Goal: Book appointment/travel/reservation

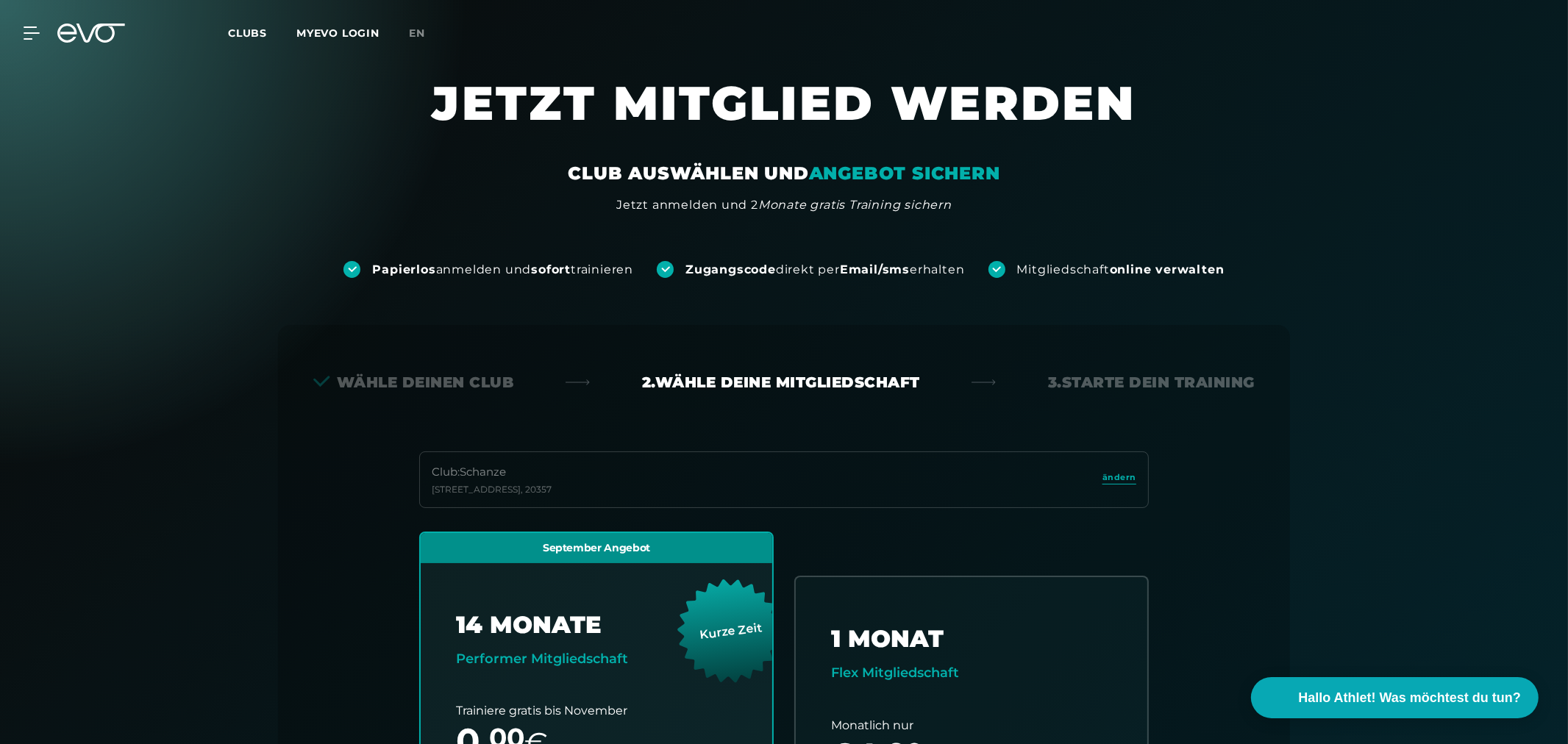
drag, startPoint x: 71, startPoint y: 64, endPoint x: 83, endPoint y: 35, distance: 31.4
click at [70, 65] on div "MyEVO Login Über EVO Mitgliedschaften Probetraining TAGESPASS EVO Studios [GEOG…" at bounding box center [784, 33] width 1568 height 66
click at [93, 27] on icon at bounding box center [91, 33] width 67 height 19
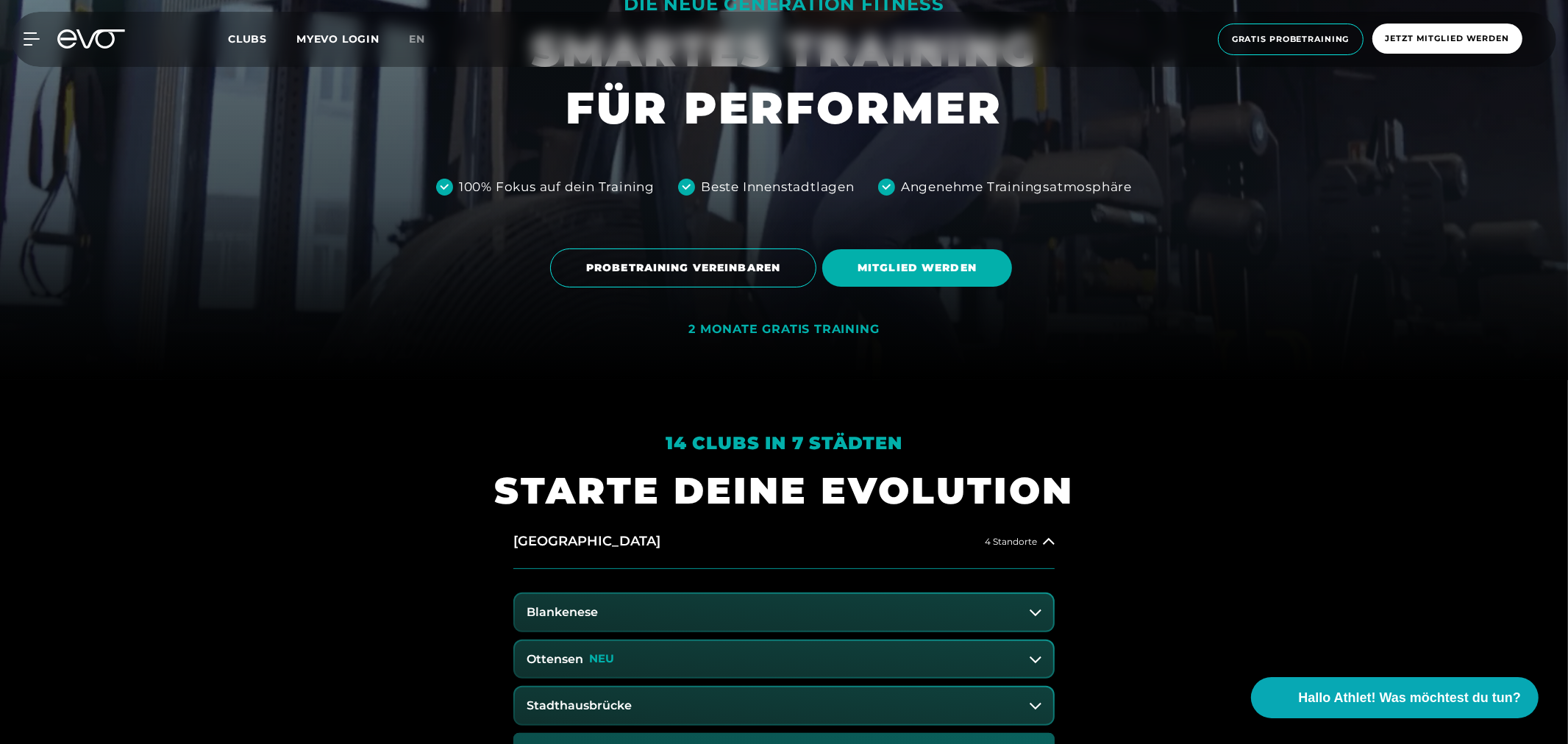
scroll to position [490, 0]
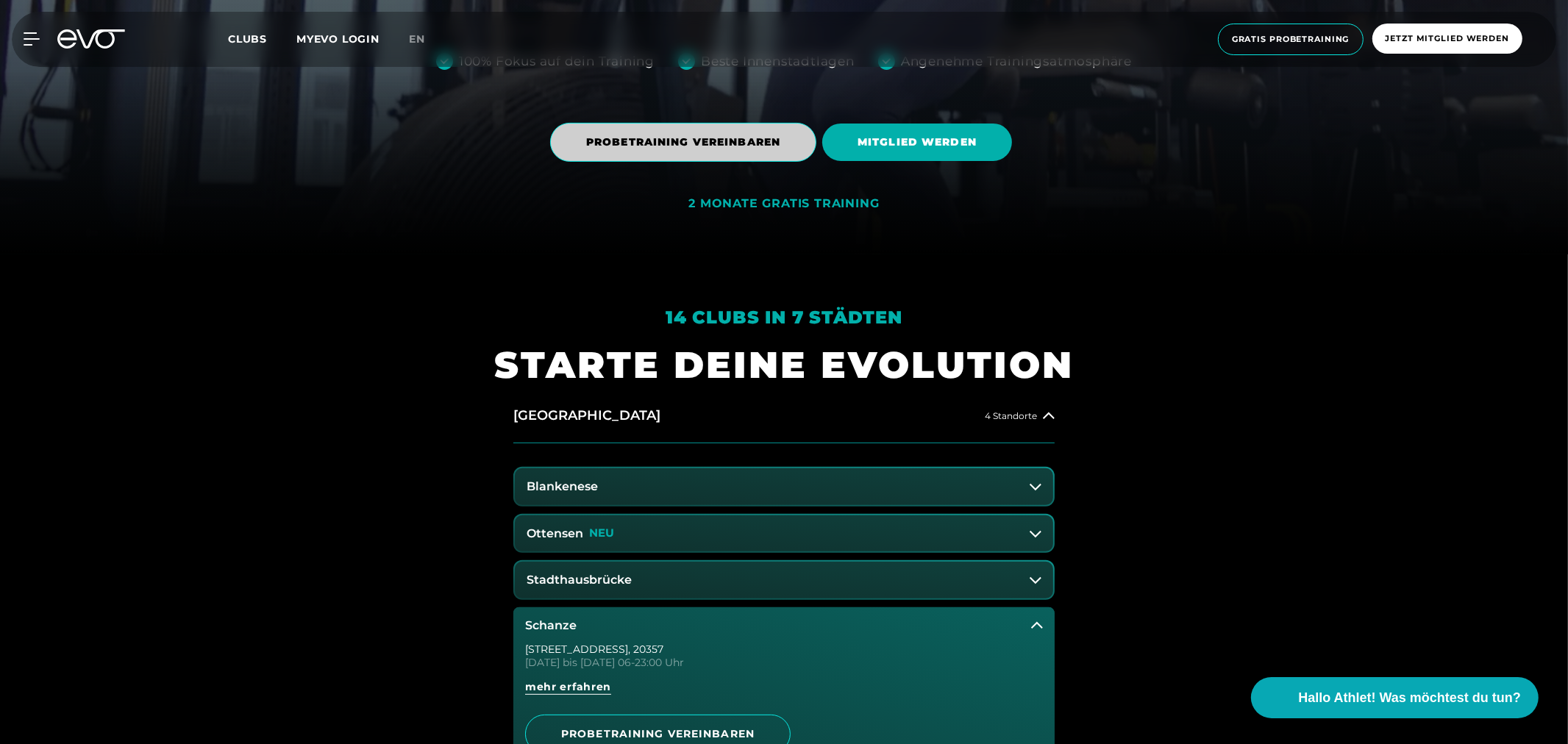
click at [694, 144] on span "PROBETRAINING VEREINBAREN" at bounding box center [683, 142] width 194 height 15
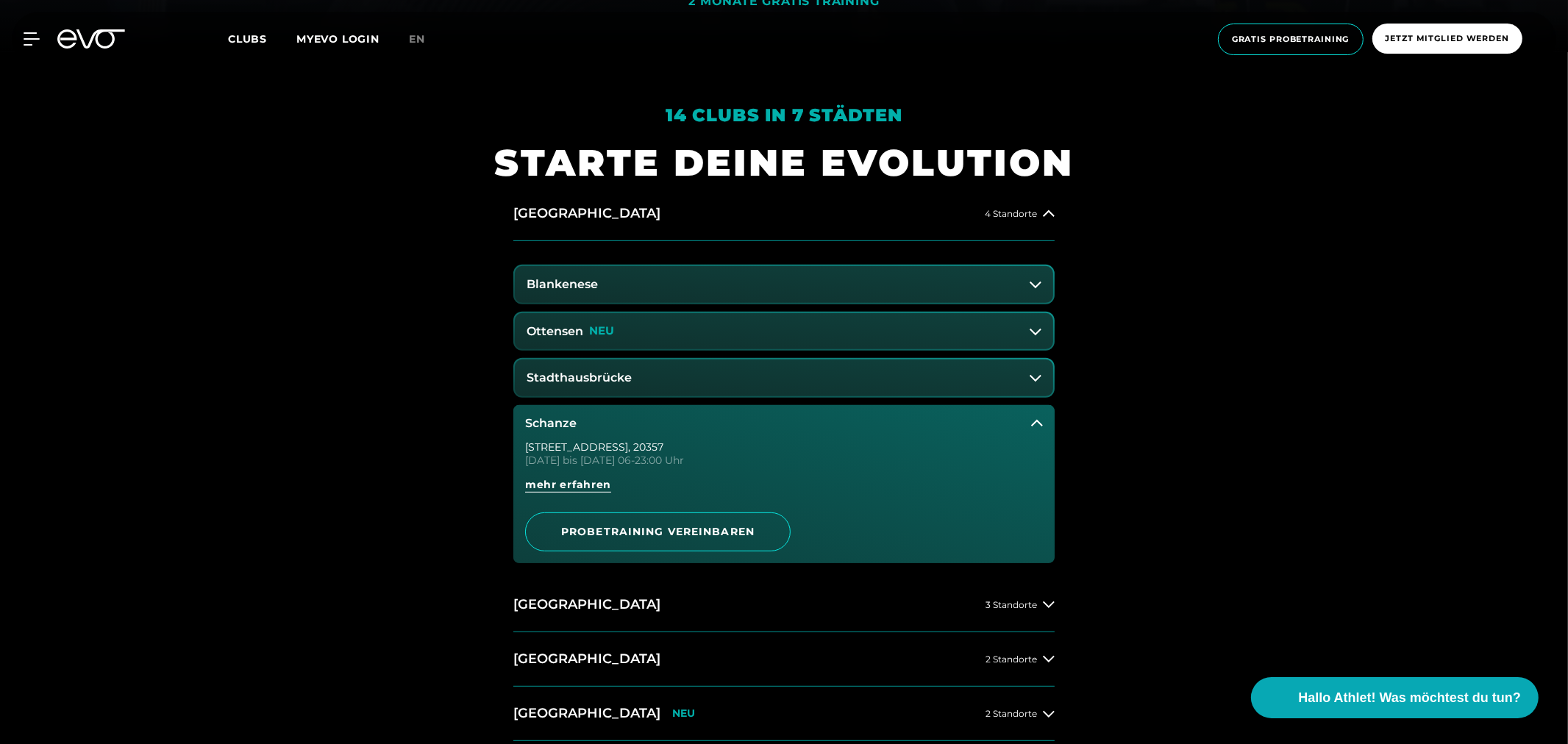
scroll to position [817, 0]
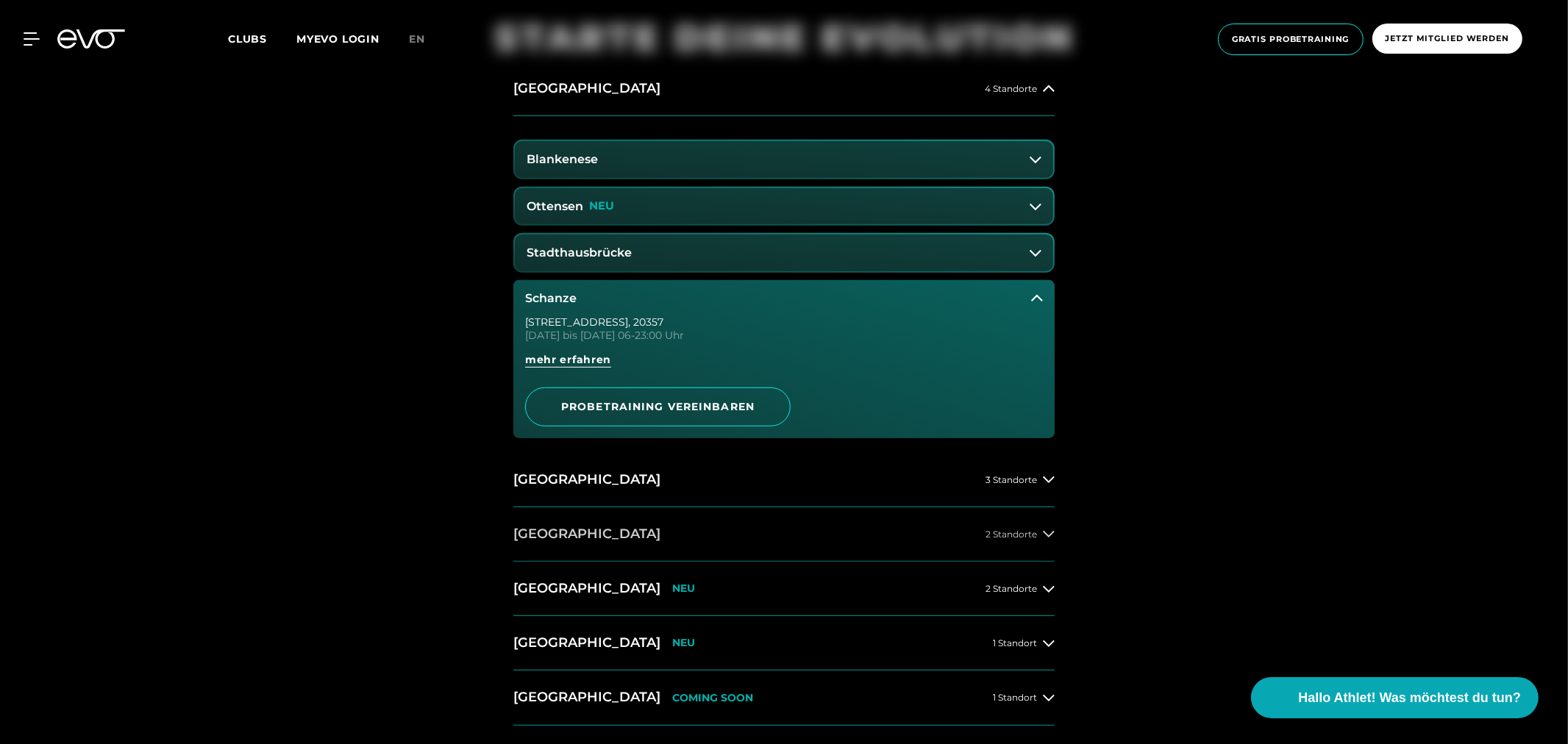
click at [572, 525] on h2 "[GEOGRAPHIC_DATA]" at bounding box center [587, 534] width 147 height 18
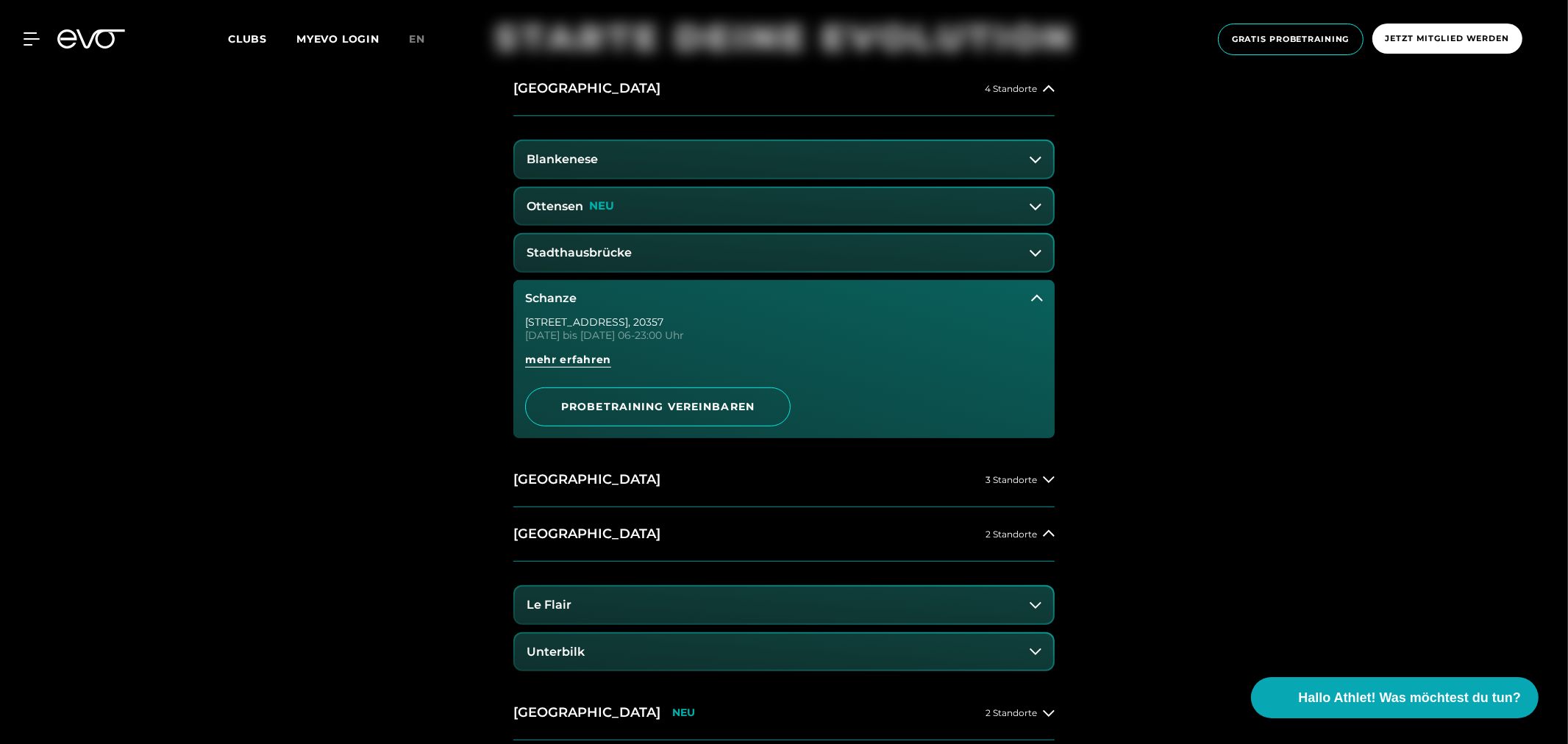
click at [584, 653] on button "Unterbilk" at bounding box center [783, 653] width 538 height 37
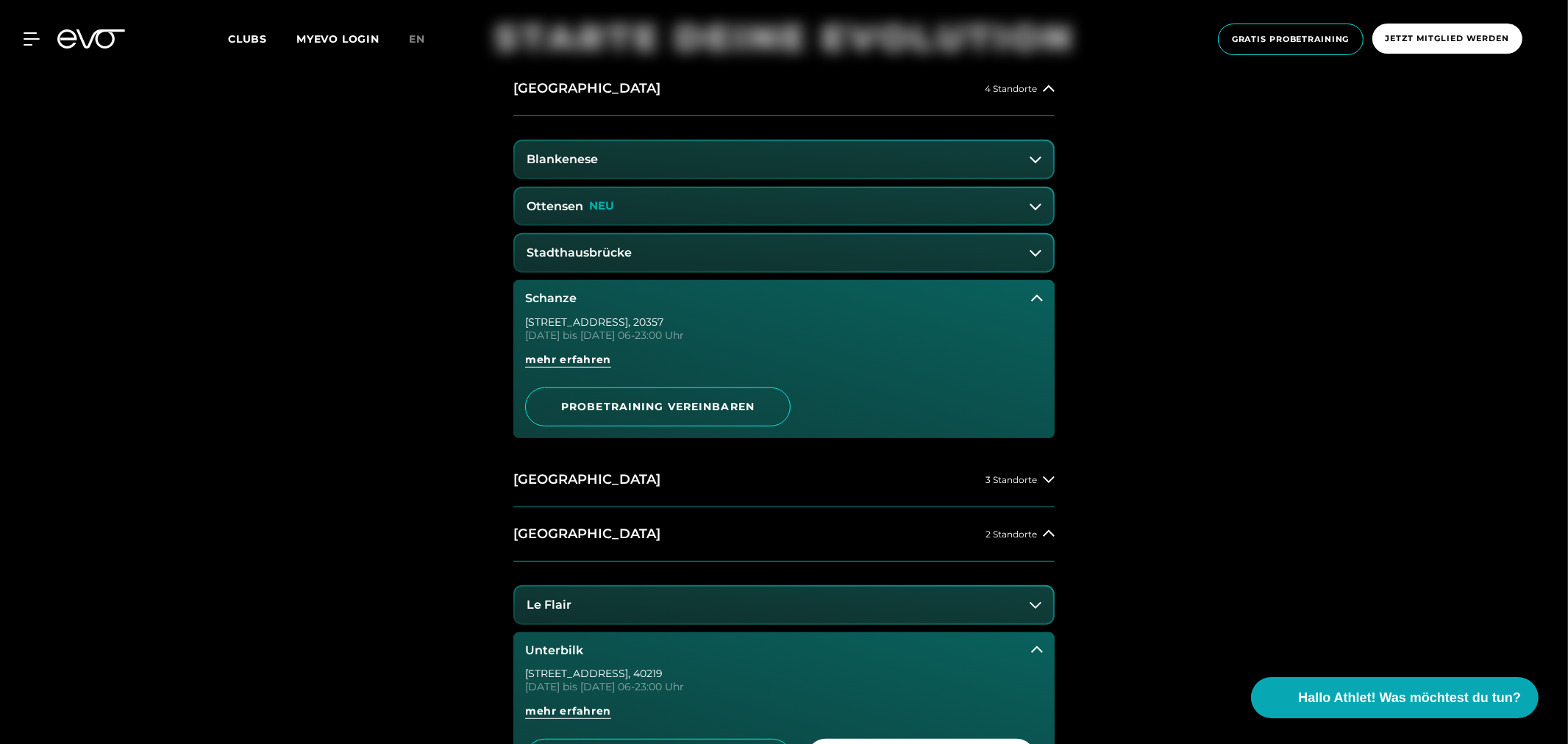
scroll to position [1144, 0]
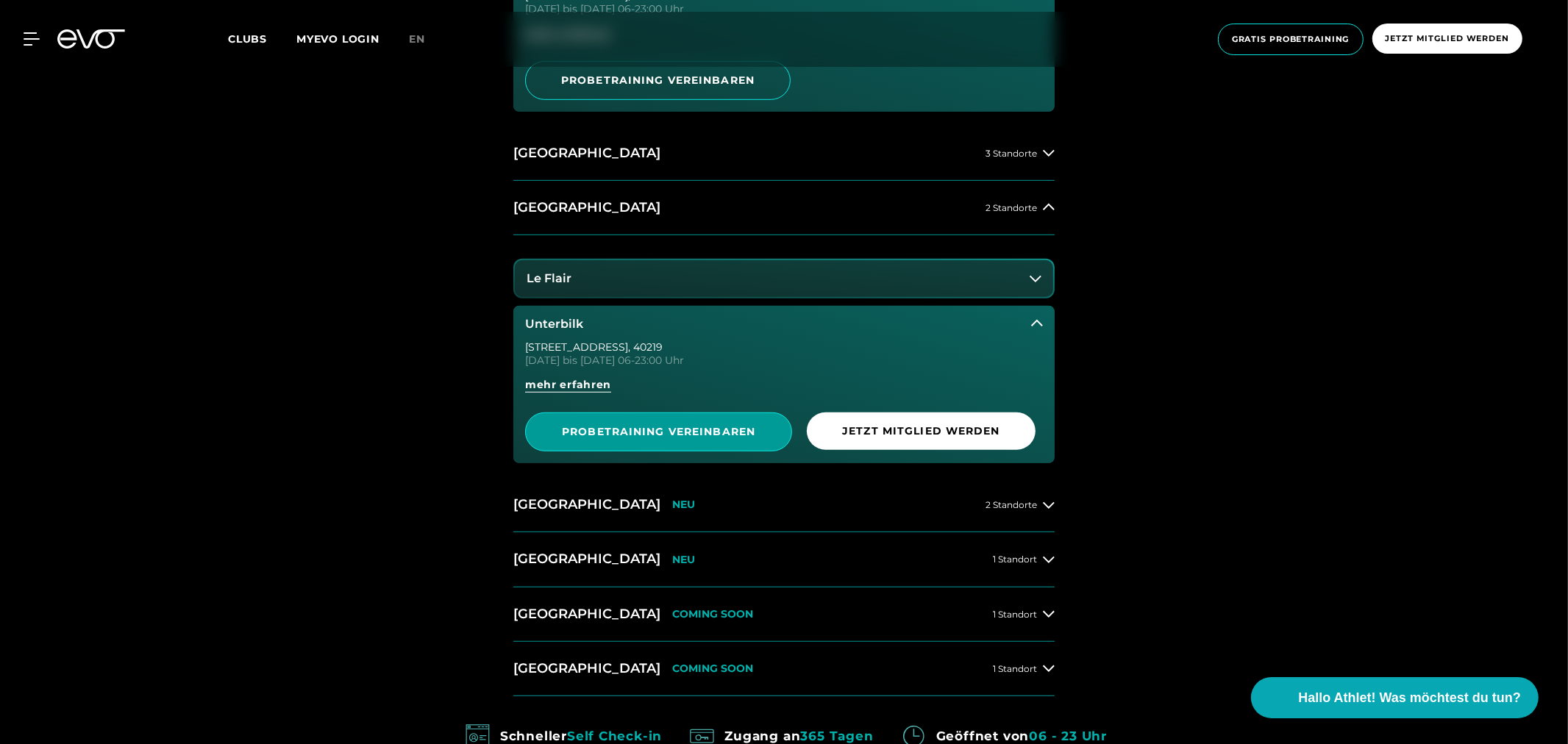
click at [699, 428] on span "PROBETRAINING VEREINBAREN" at bounding box center [658, 432] width 195 height 15
